Goal: Task Accomplishment & Management: Complete application form

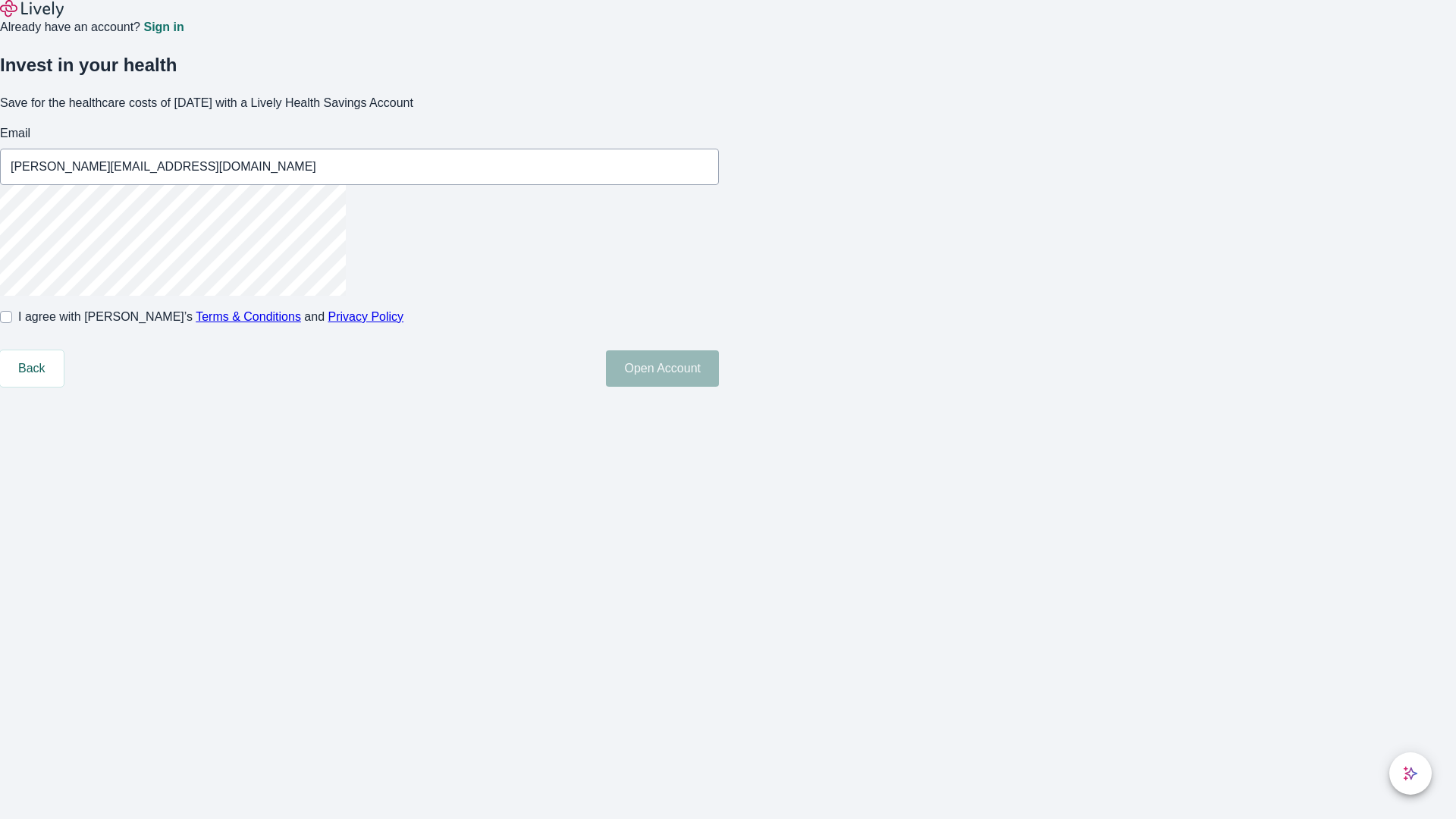
click at [12, 323] on input "I agree with Lively’s Terms & Conditions and Privacy Policy" at bounding box center [6, 317] width 12 height 12
checkbox input "true"
click at [719, 387] on button "Open Account" at bounding box center [662, 368] width 113 height 36
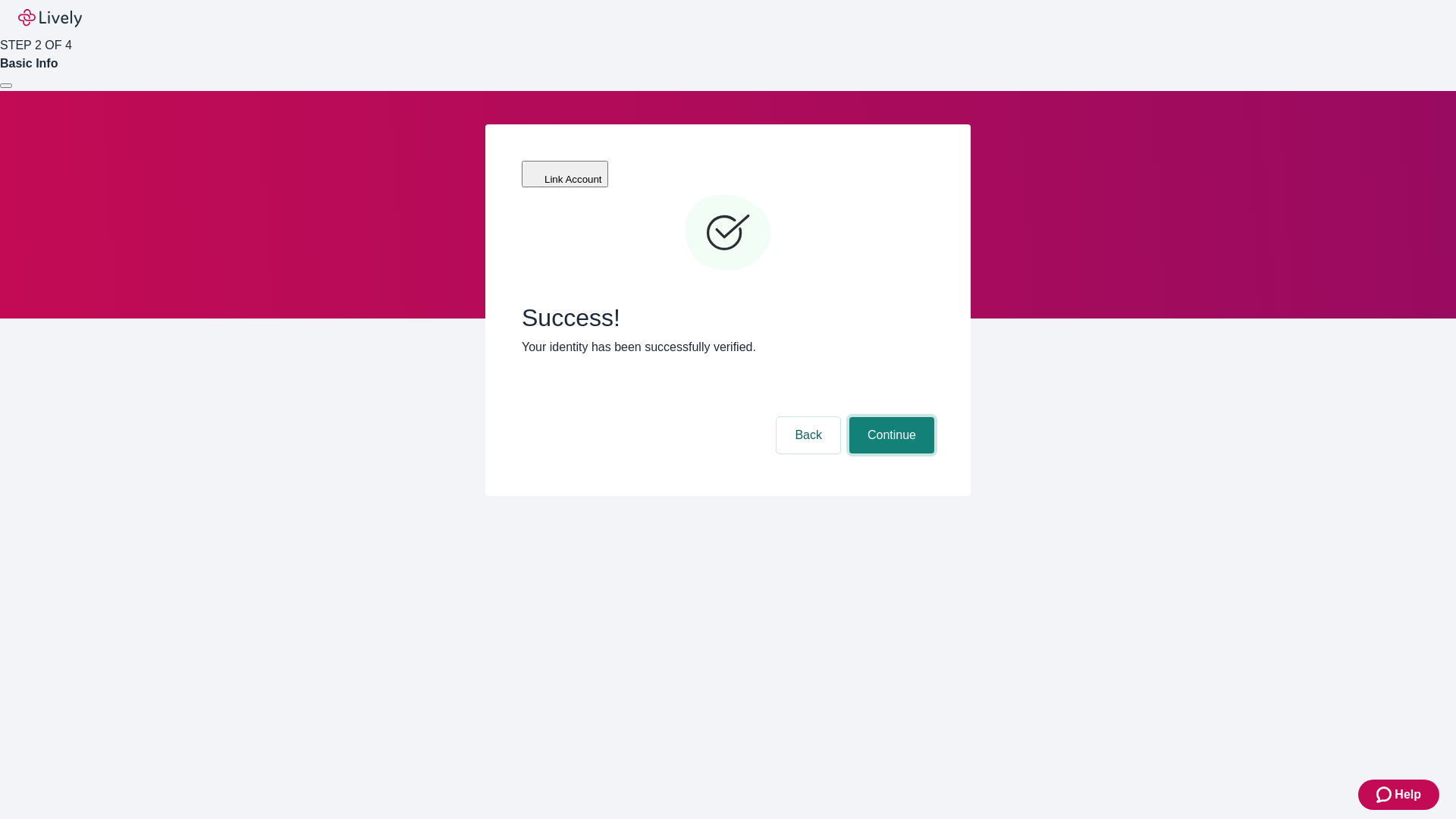
click at [890, 417] on button "Continue" at bounding box center [891, 435] width 85 height 36
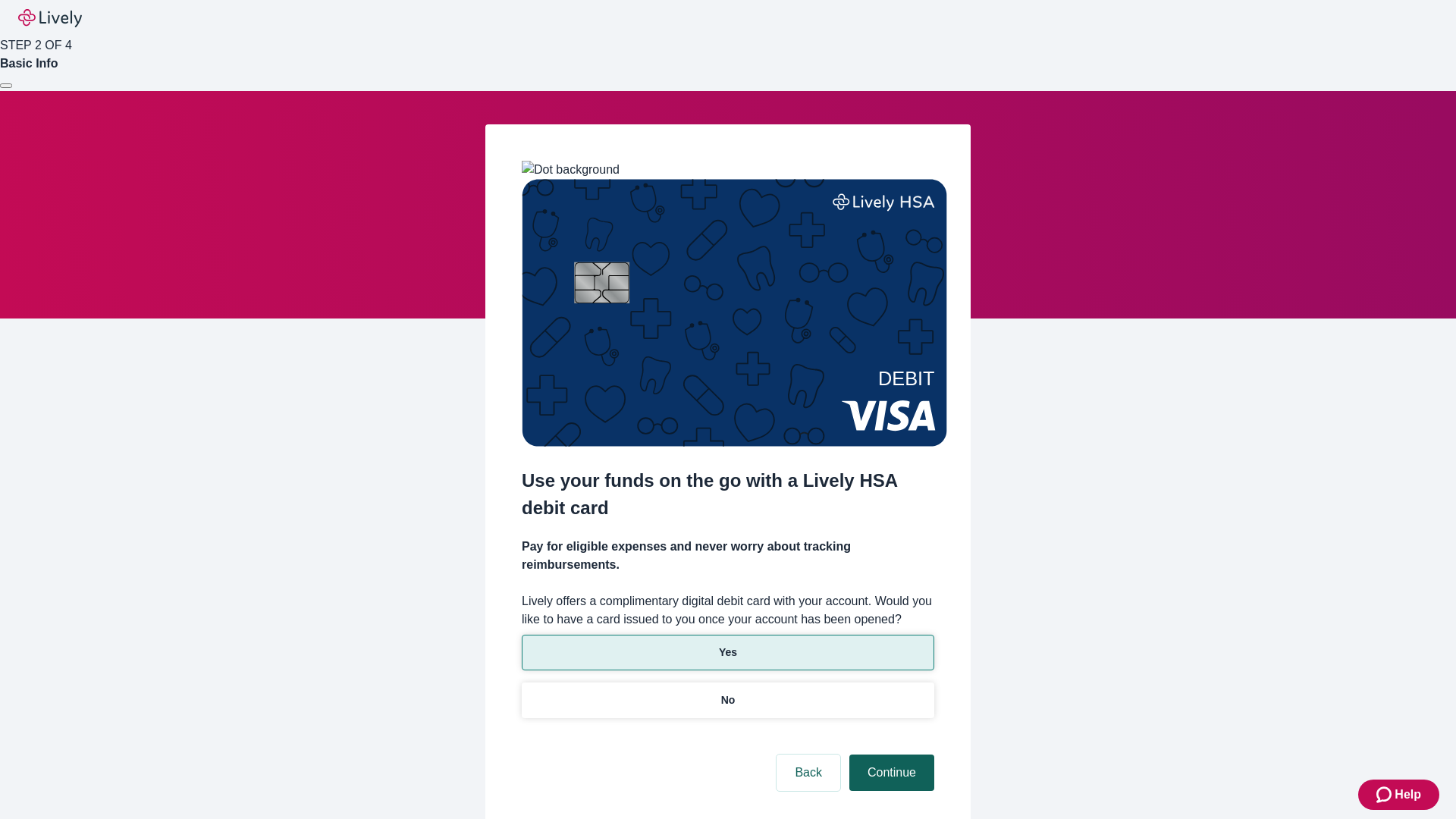
click at [728, 645] on p "Yes" at bounding box center [728, 653] width 18 height 16
click at [890, 755] on button "Continue" at bounding box center [891, 772] width 85 height 36
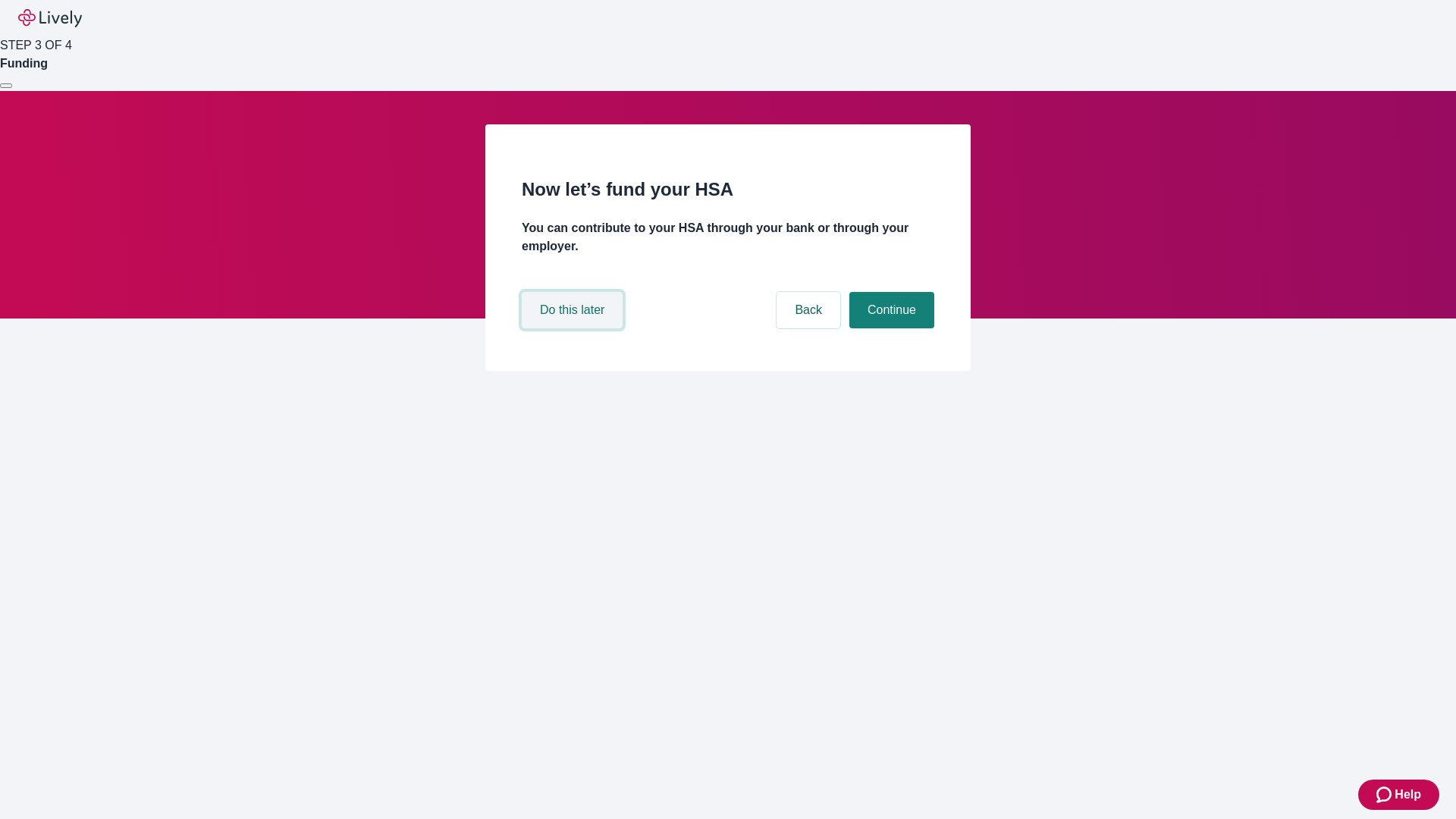
click at [574, 329] on button "Do this later" at bounding box center [573, 309] width 101 height 36
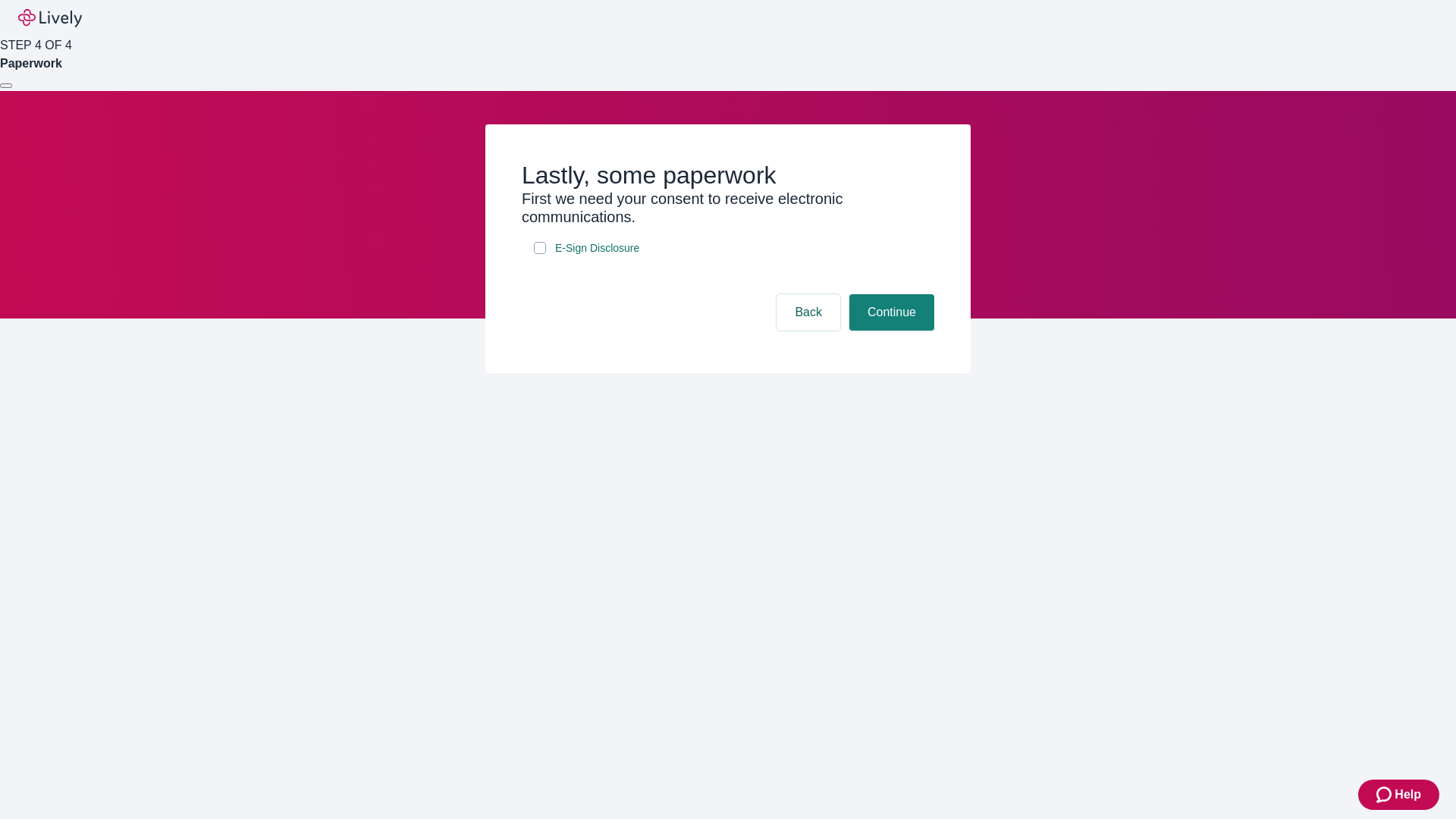
click at [540, 254] on input "E-Sign Disclosure" at bounding box center [540, 248] width 12 height 12
checkbox input "true"
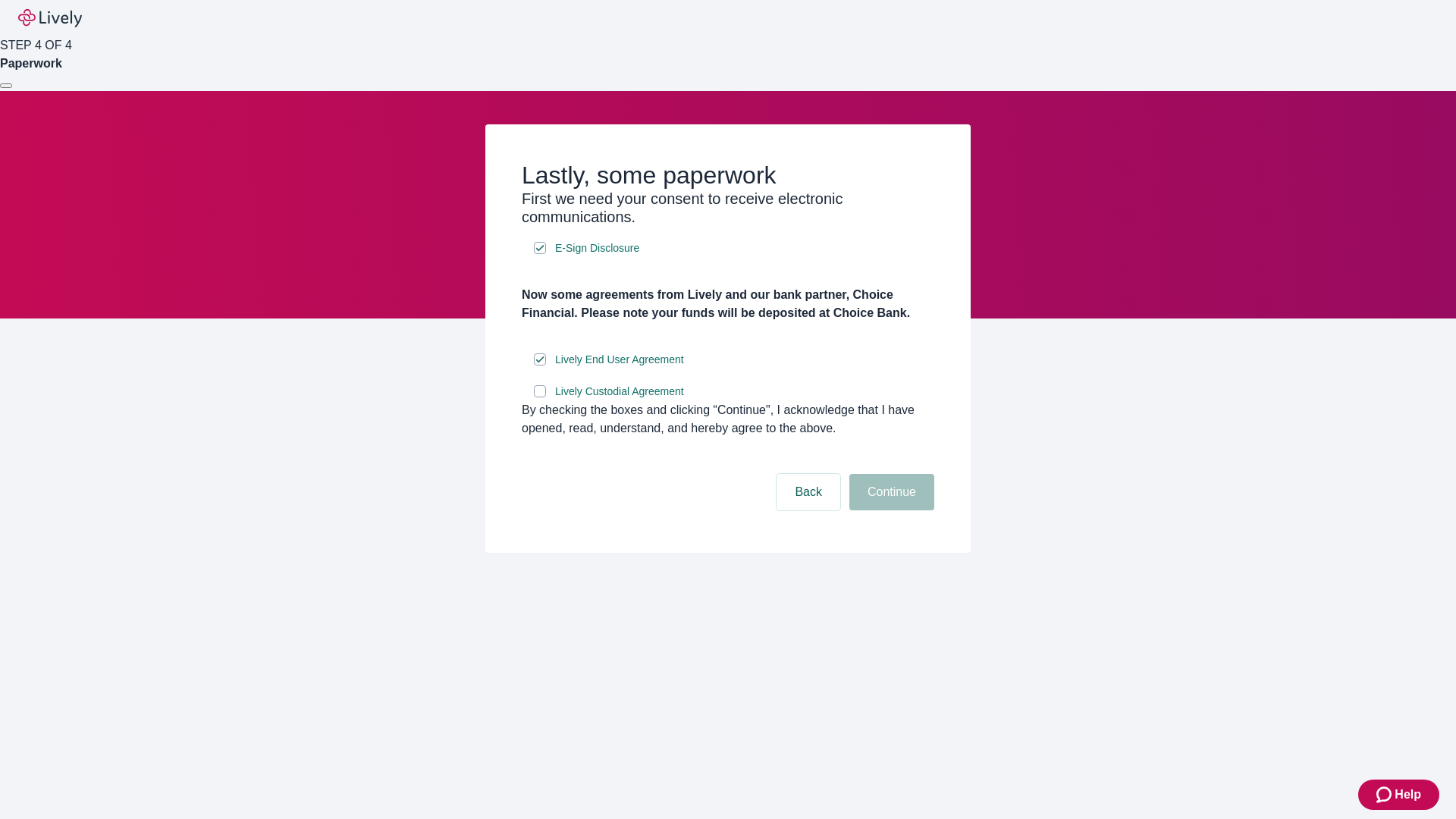
click at [540, 398] on input "Lively Custodial Agreement" at bounding box center [540, 391] width 12 height 12
checkbox input "true"
click at [890, 511] on button "Continue" at bounding box center [891, 491] width 85 height 36
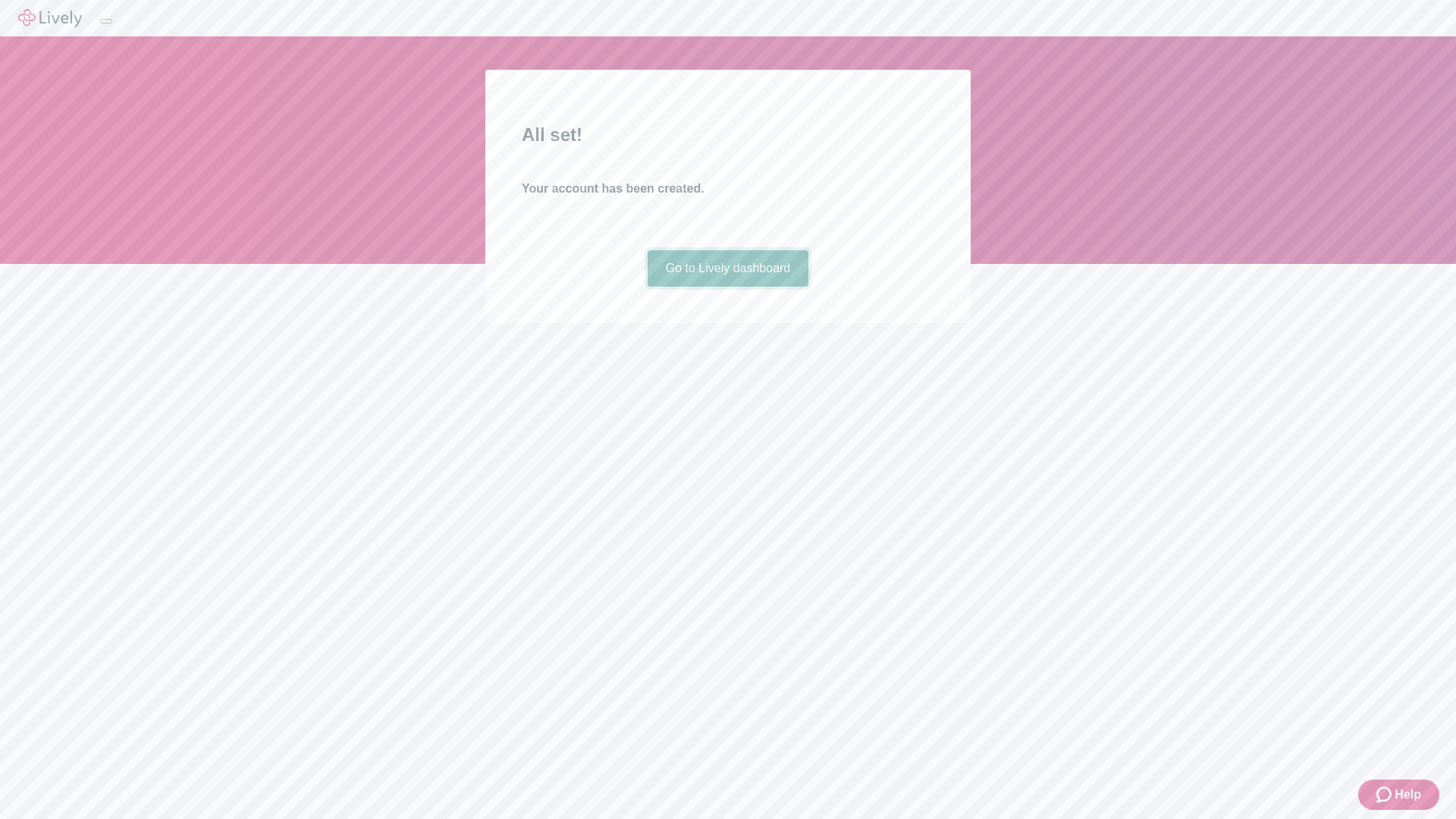
click at [728, 287] on link "Go to Lively dashboard" at bounding box center [728, 267] width 161 height 36
